Goal: Task Accomplishment & Management: Manage account settings

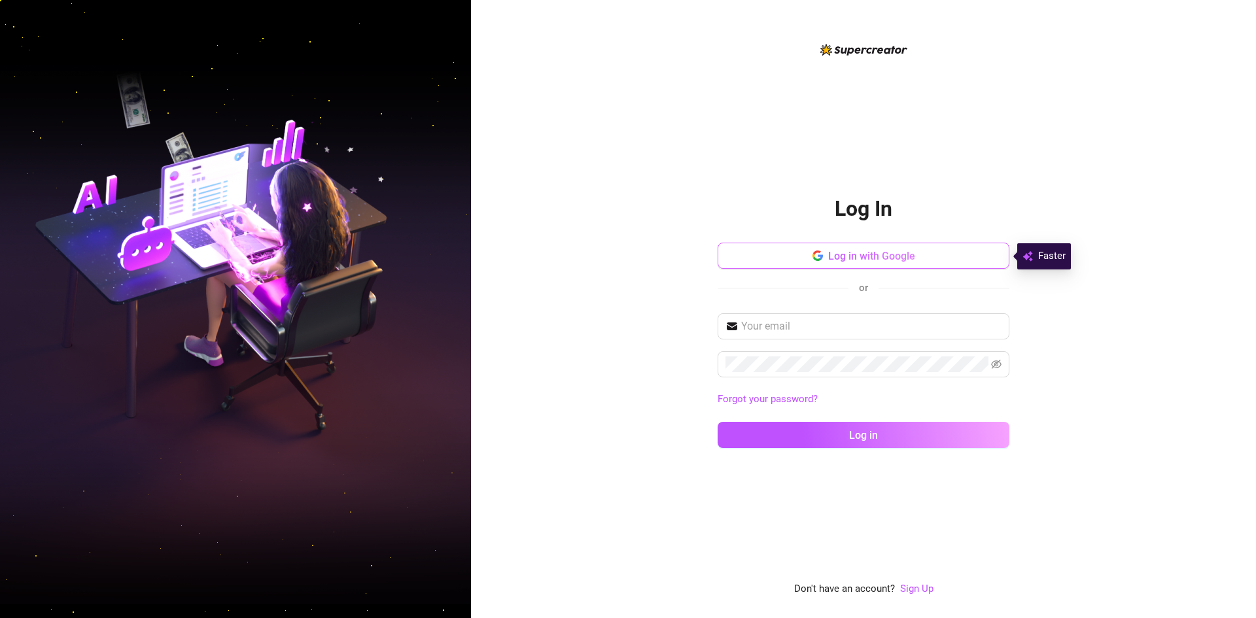
click at [852, 266] on button "Log in with Google" at bounding box center [864, 256] width 292 height 26
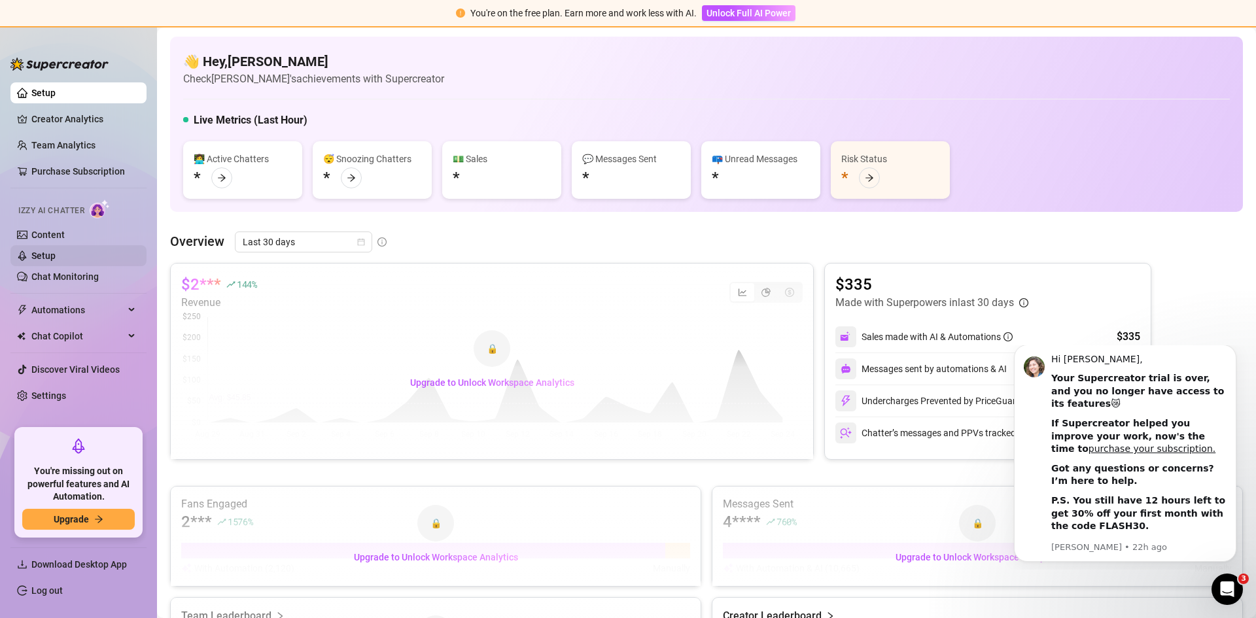
click at [35, 259] on link "Setup" at bounding box center [43, 256] width 24 height 10
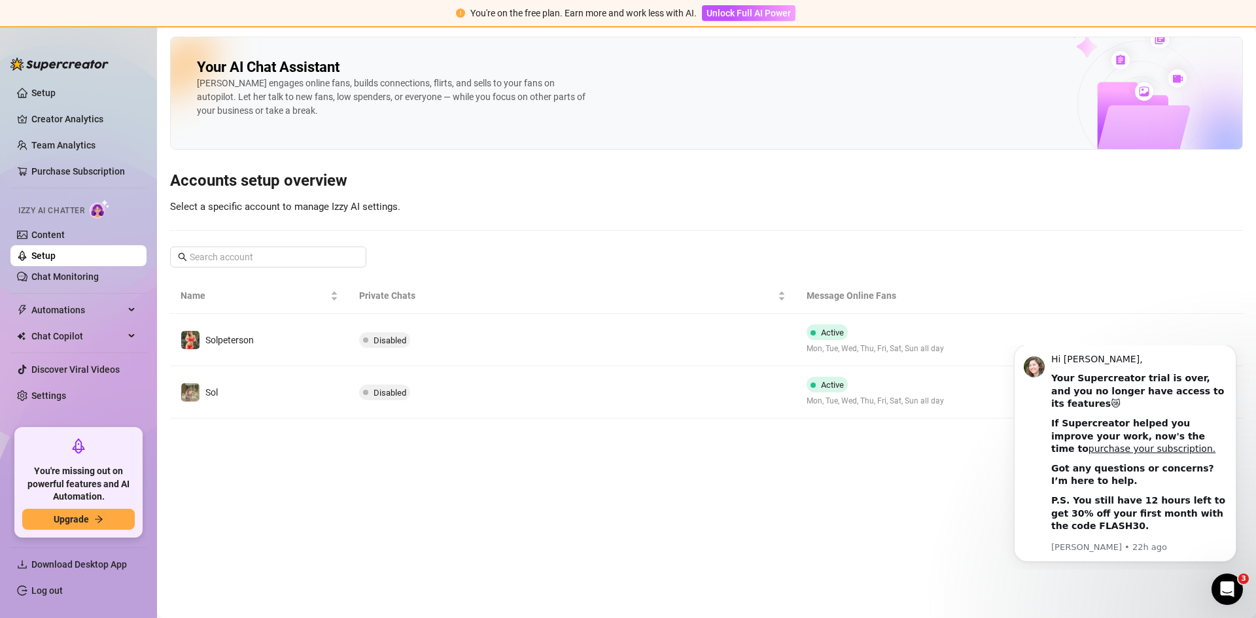
click at [50, 592] on link "Log out" at bounding box center [46, 591] width 31 height 10
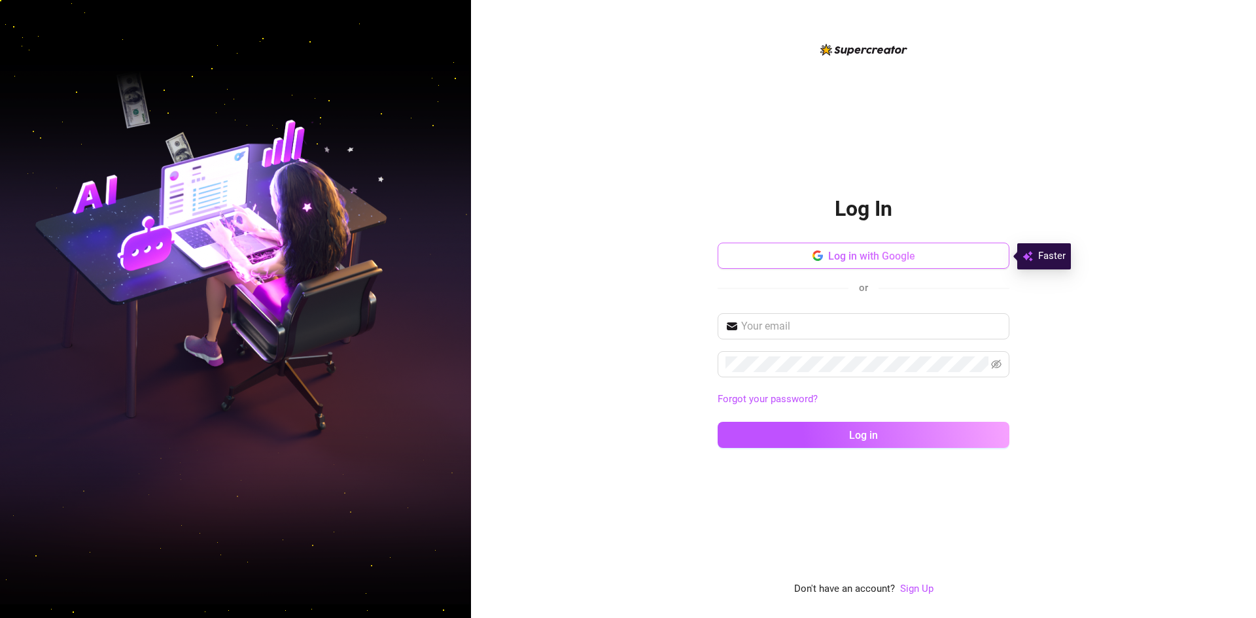
click at [799, 253] on button "Log in with Google" at bounding box center [864, 256] width 292 height 26
click at [829, 258] on span "Log in with Google" at bounding box center [871, 256] width 87 height 12
click at [817, 262] on button "Log in with Google" at bounding box center [864, 256] width 292 height 26
